Goal: Communication & Community: Answer question/provide support

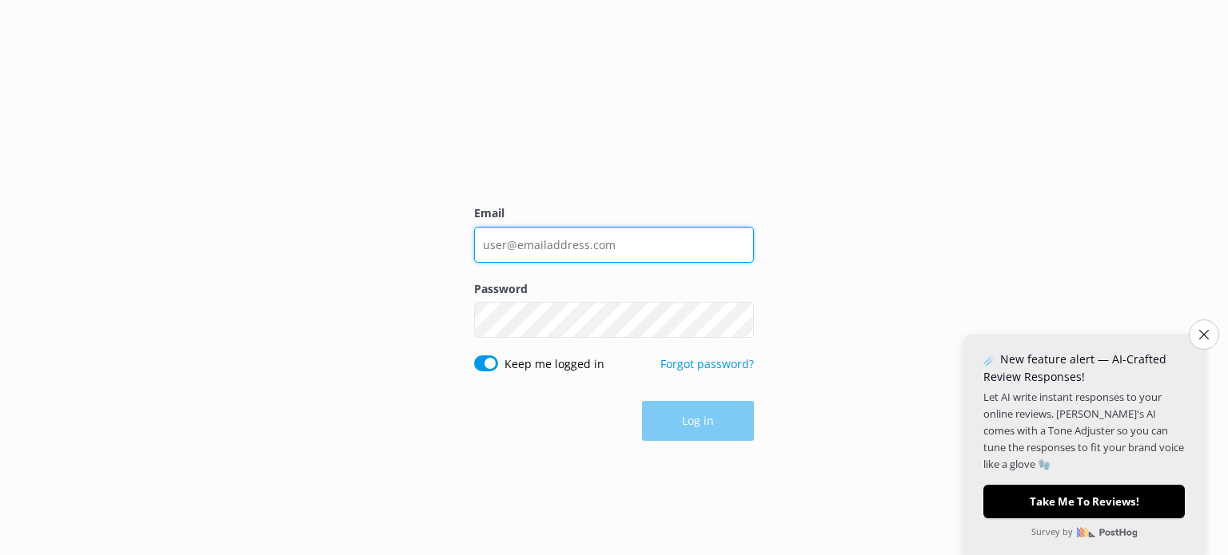
type input "[EMAIL_ADDRESS][DOMAIN_NAME]"
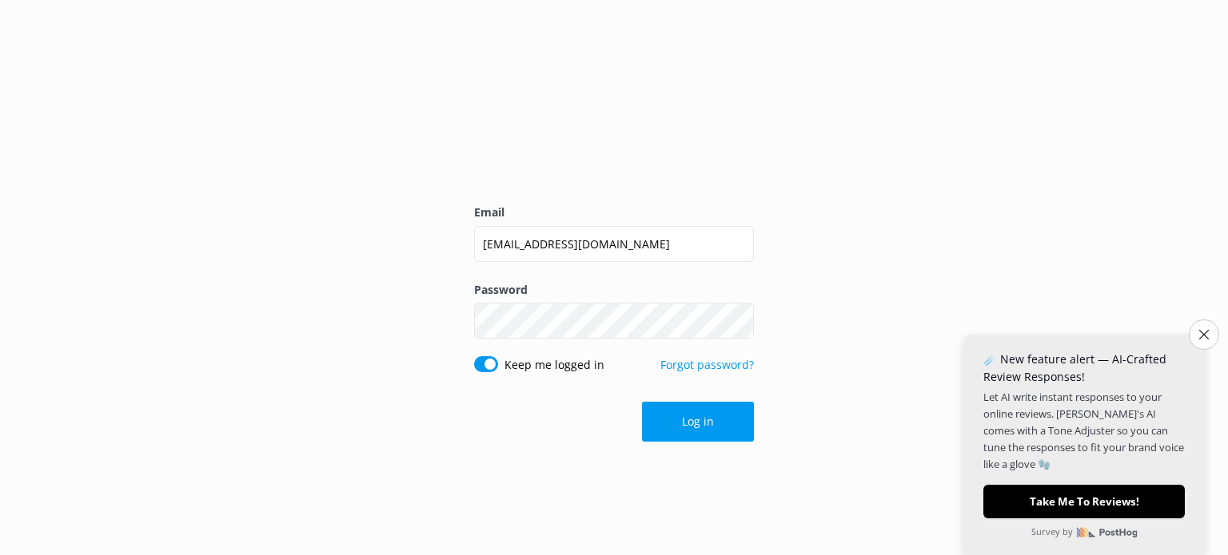
click at [703, 425] on div "Log in" at bounding box center [614, 422] width 280 height 40
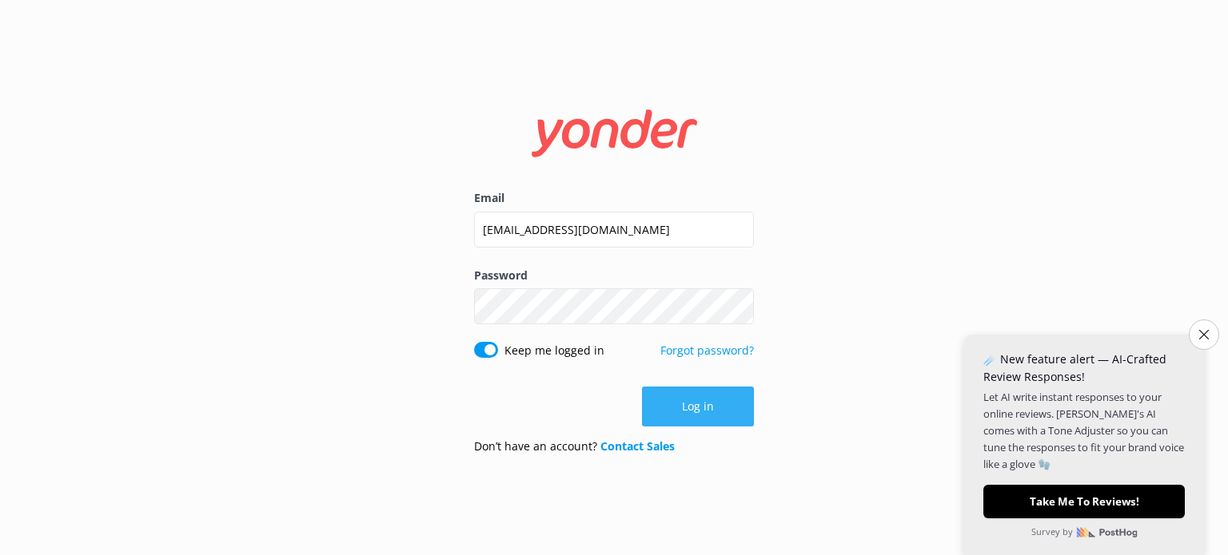
click at [714, 404] on button "Log in" at bounding box center [698, 407] width 112 height 40
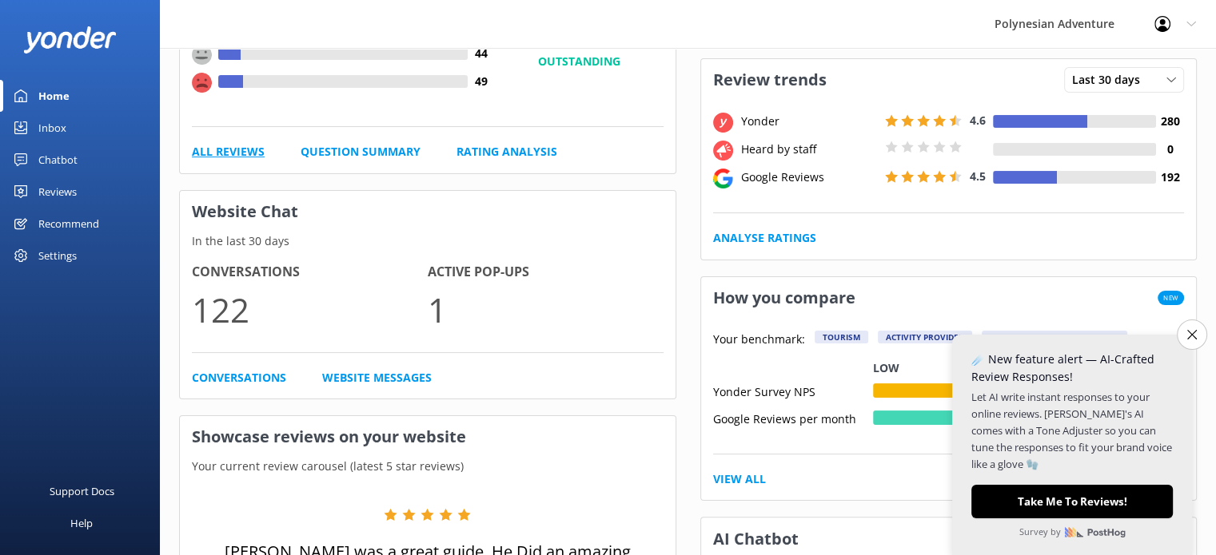
scroll to position [266, 0]
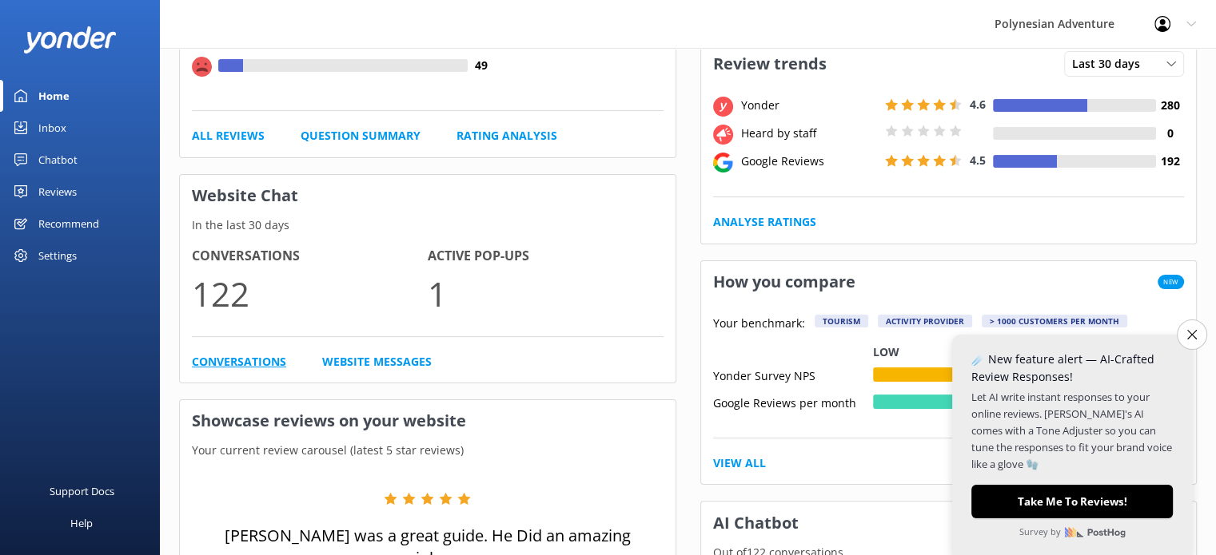
click at [213, 360] on link "Conversations" at bounding box center [239, 362] width 94 height 18
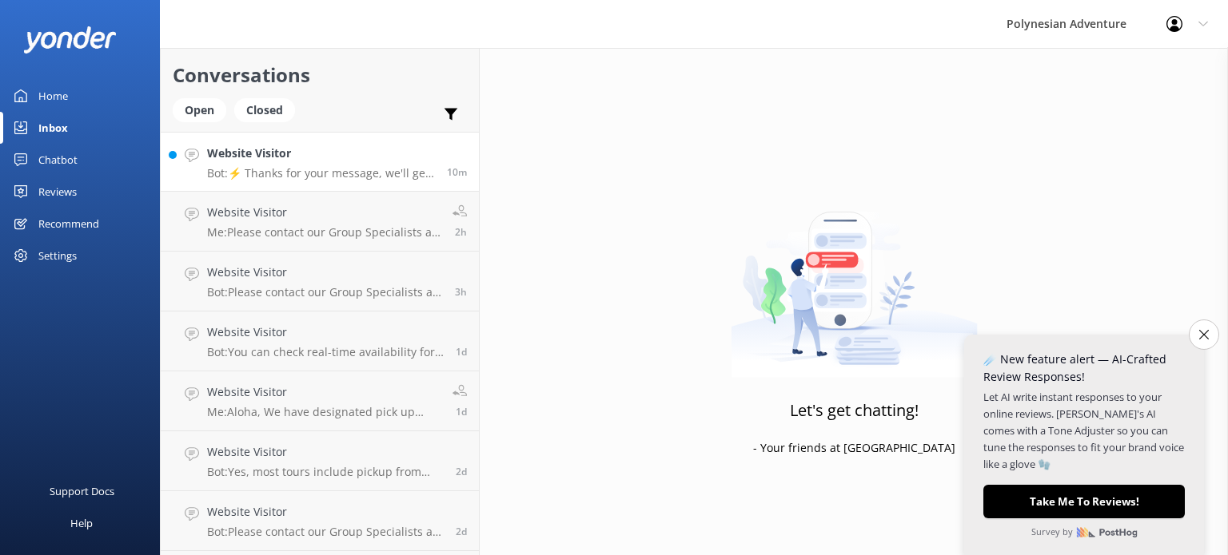
click at [329, 181] on link "Website Visitor Bot: ⚡ Thanks for your message, we'll get back to you as soon a…" at bounding box center [320, 162] width 318 height 60
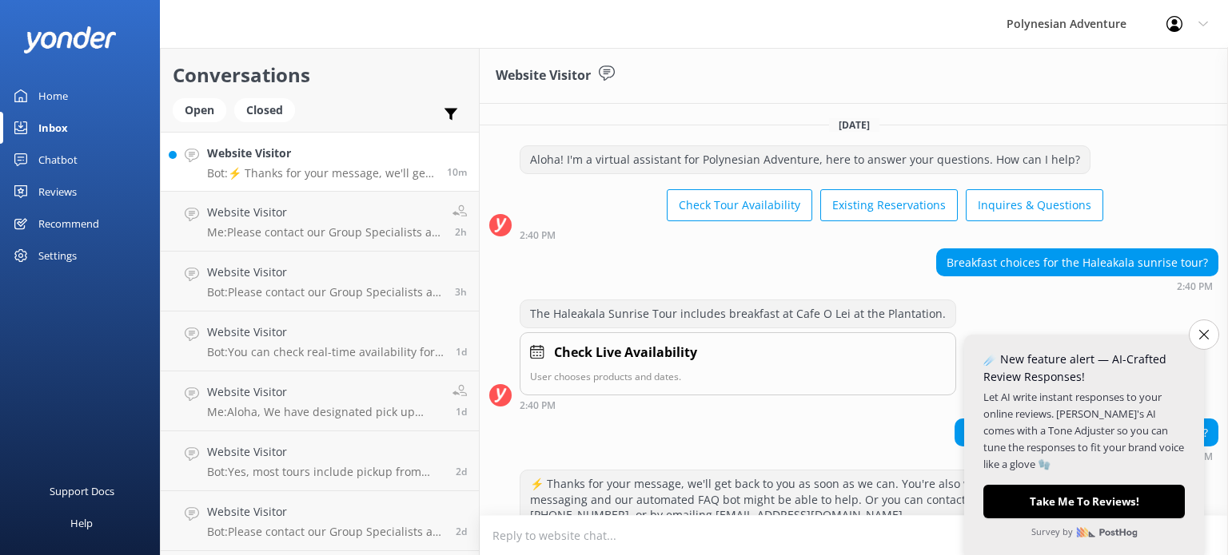
scroll to position [67, 0]
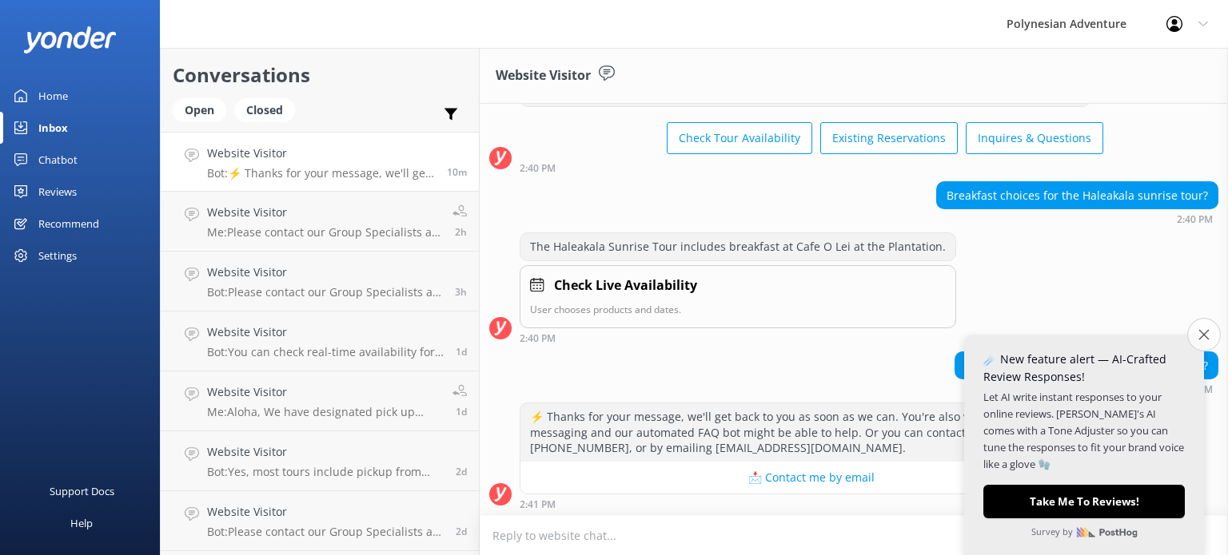
click at [1199, 339] on icon "Close survey" at bounding box center [1203, 334] width 10 height 10
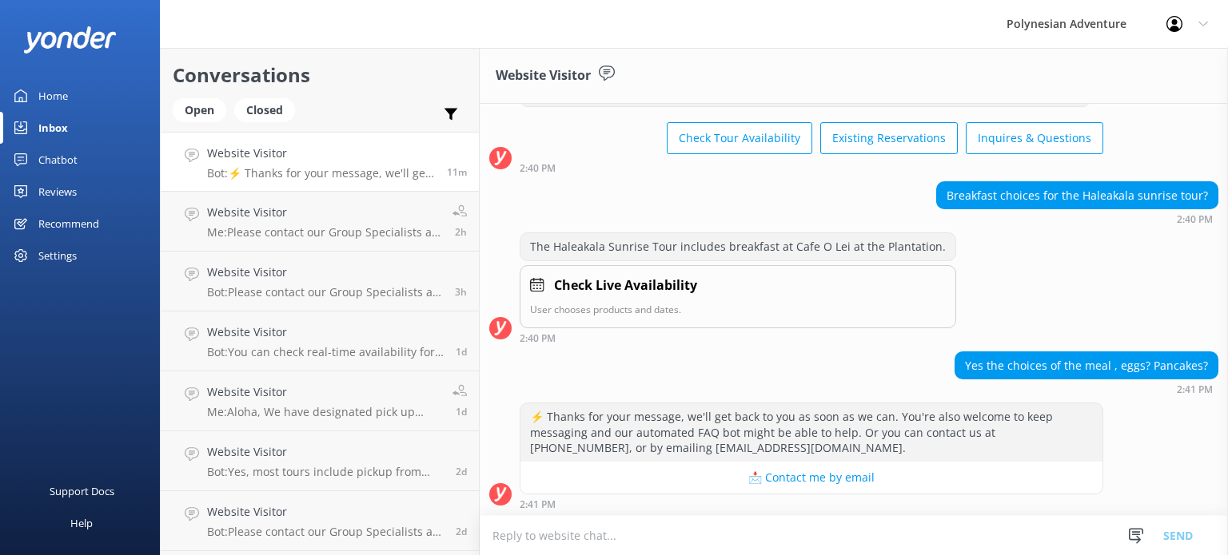
click at [889, 537] on textarea at bounding box center [853, 535] width 748 height 39
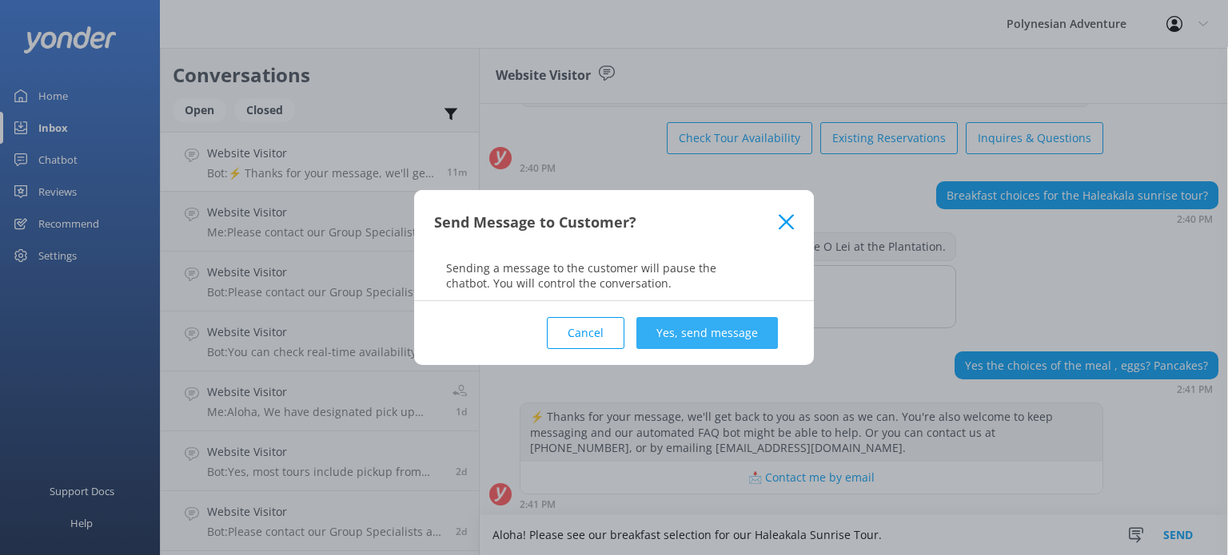
type textarea "Aloha! Please see our breakfast selection for our Haleakala Sunrise Tour."
click at [728, 341] on button "Yes, send message" at bounding box center [706, 333] width 141 height 32
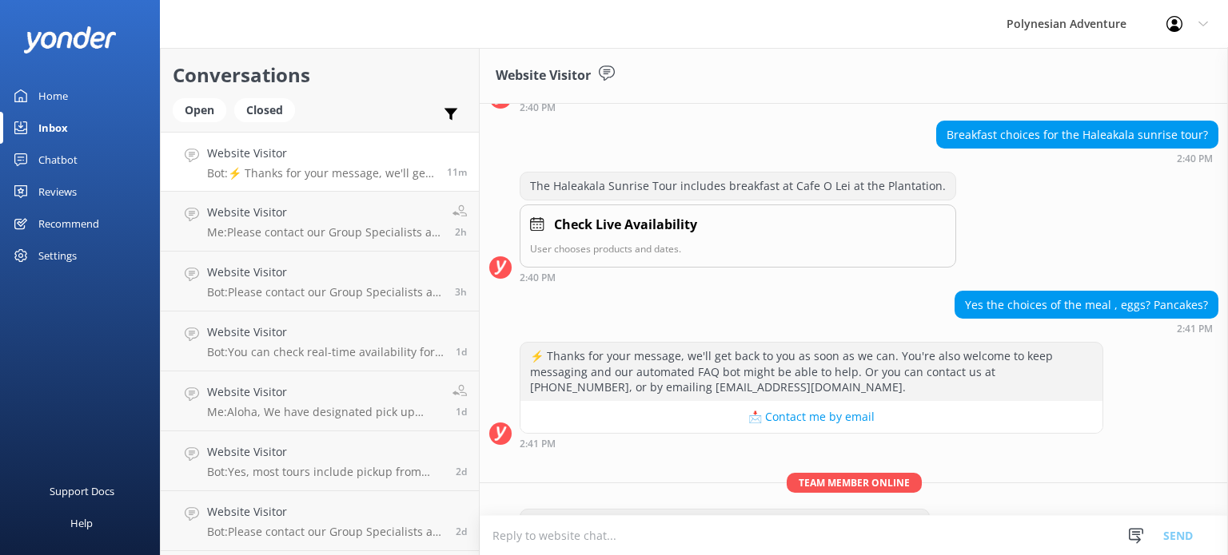
scroll to position [169, 0]
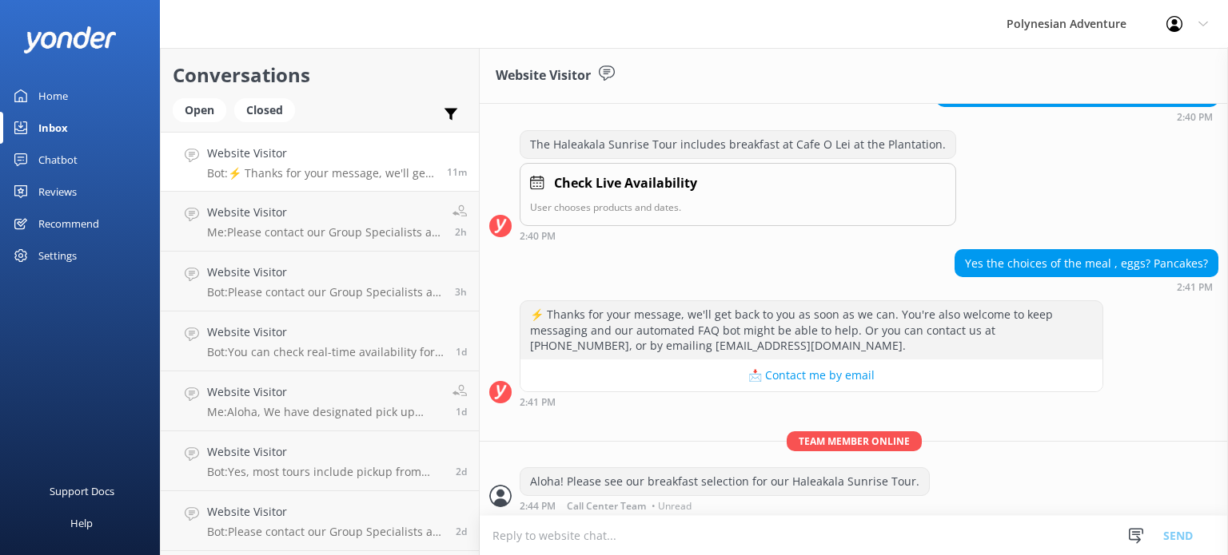
click at [740, 523] on textarea at bounding box center [853, 535] width 748 height 39
paste textarea "Plated Breakfast A – Seasonal and Tropical Fresh Fruit chef’s selection ( Glute…"
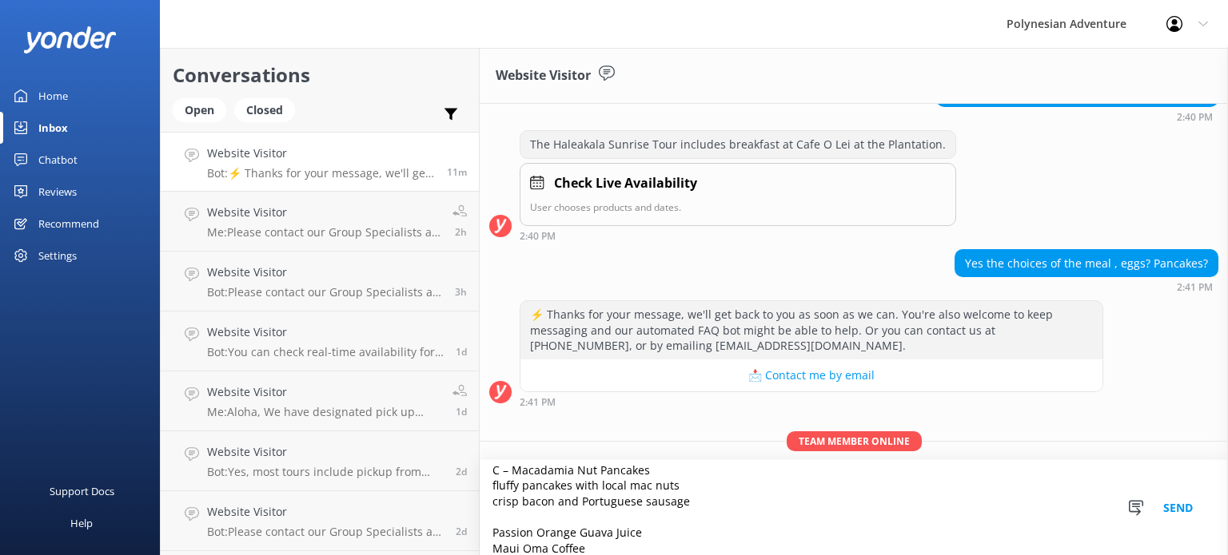
scroll to position [226, 0]
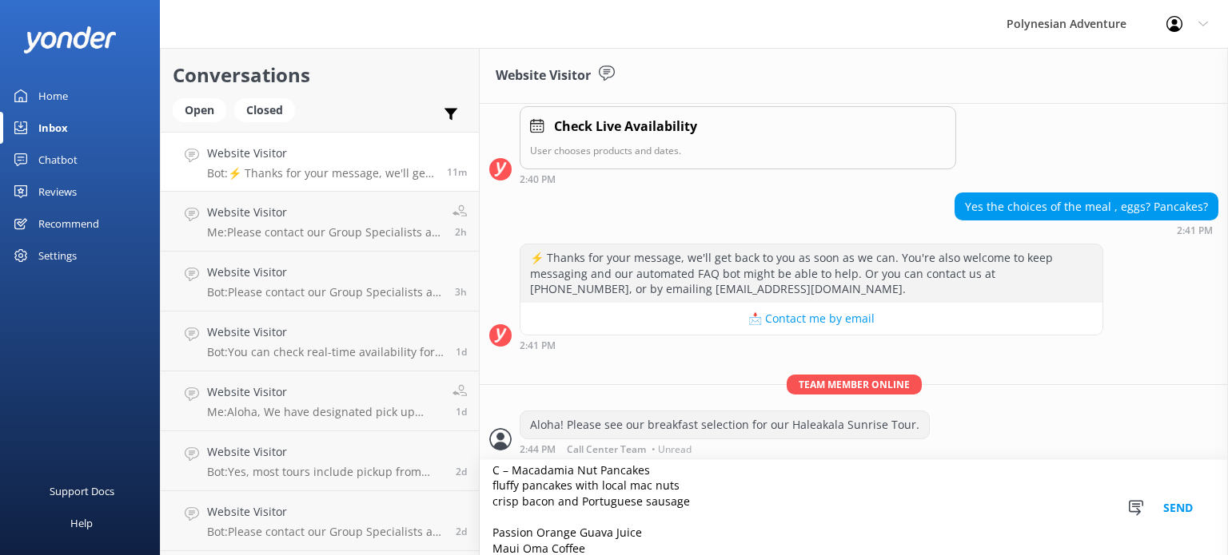
type textarea "Plated Breakfast A – Seasonal and Tropical Fresh Fruit chef’s selection ( Glute…"
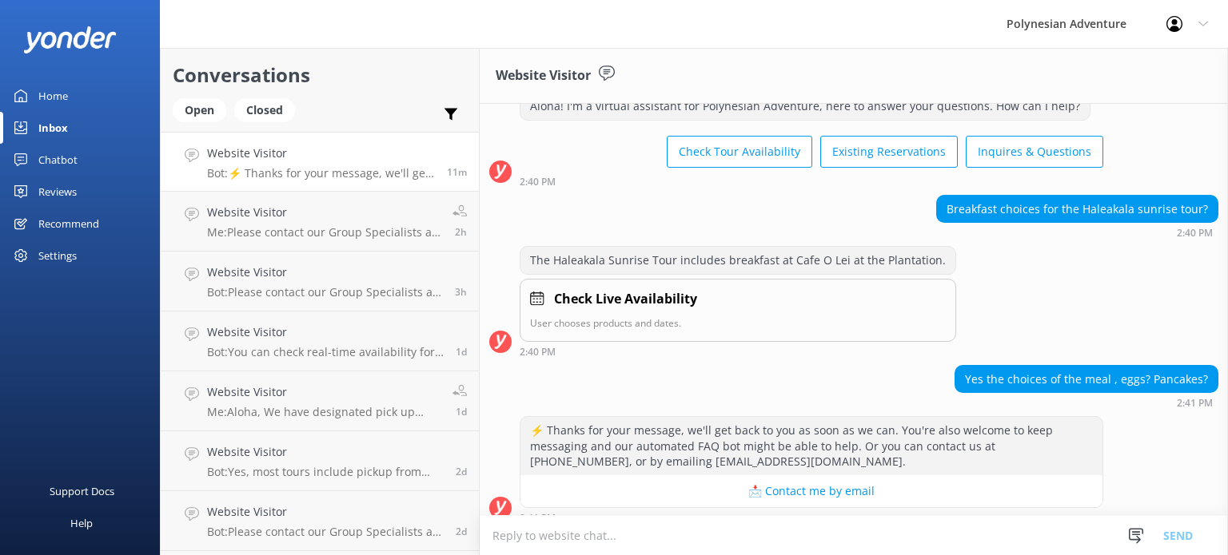
scroll to position [453, 0]
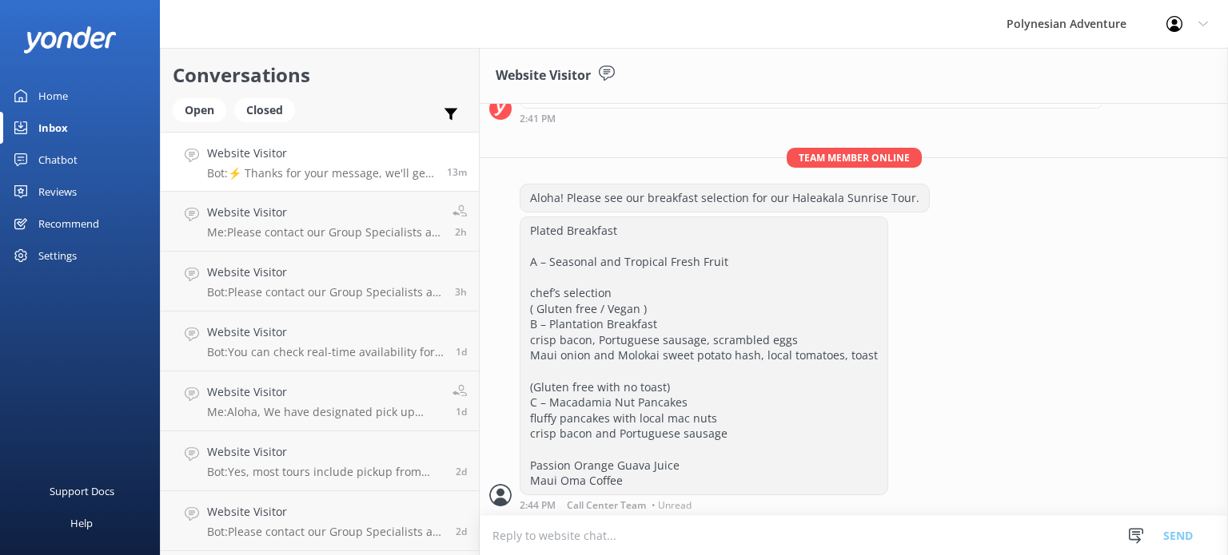
click at [1065, 14] on div "Polynesian Adventure" at bounding box center [1066, 24] width 160 height 48
click at [1182, 26] on div at bounding box center [1179, 24] width 26 height 16
click at [1125, 115] on link "Logout" at bounding box center [1148, 108] width 160 height 40
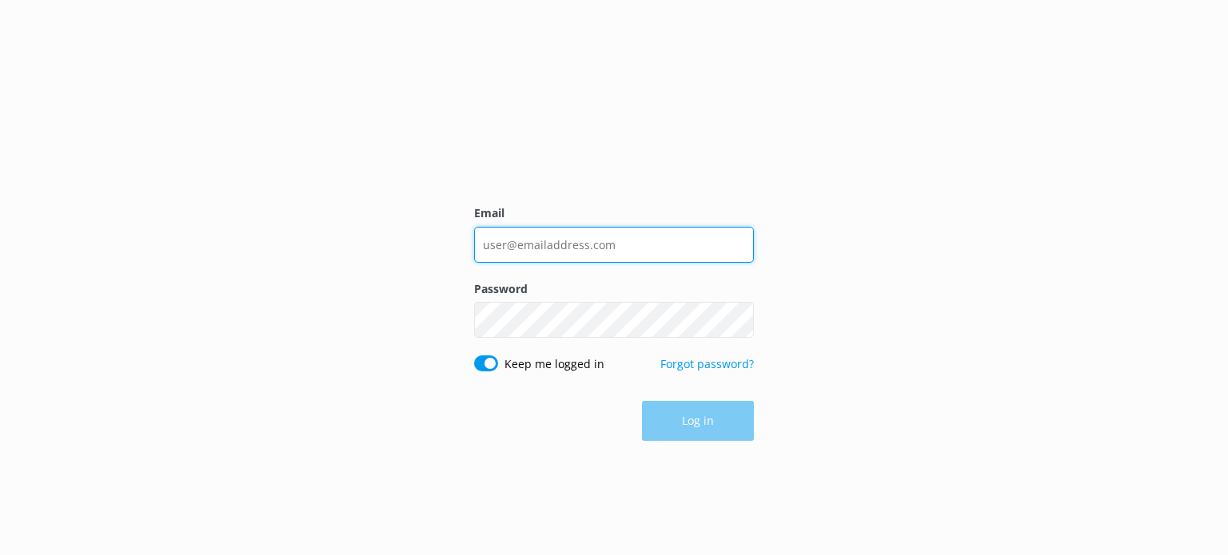
type input "[EMAIL_ADDRESS][DOMAIN_NAME]"
